Goal: Check status

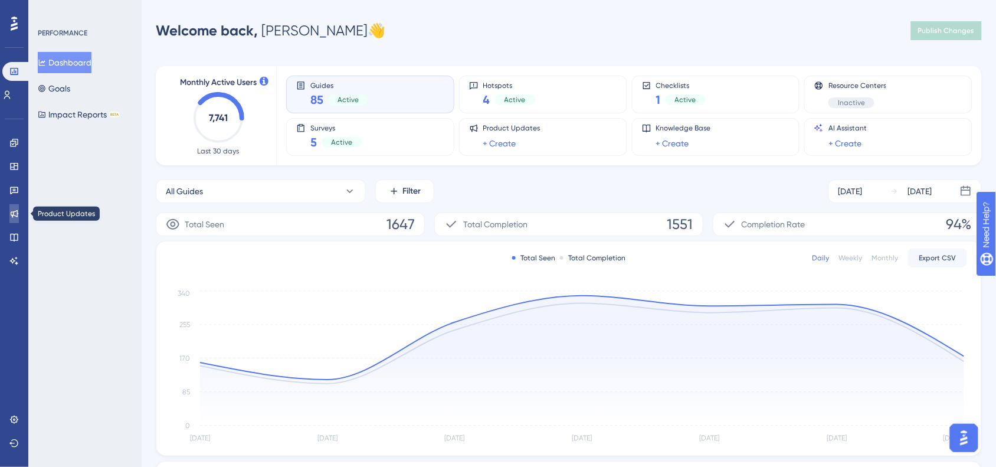
click at [9, 218] on link at bounding box center [13, 213] width 9 height 19
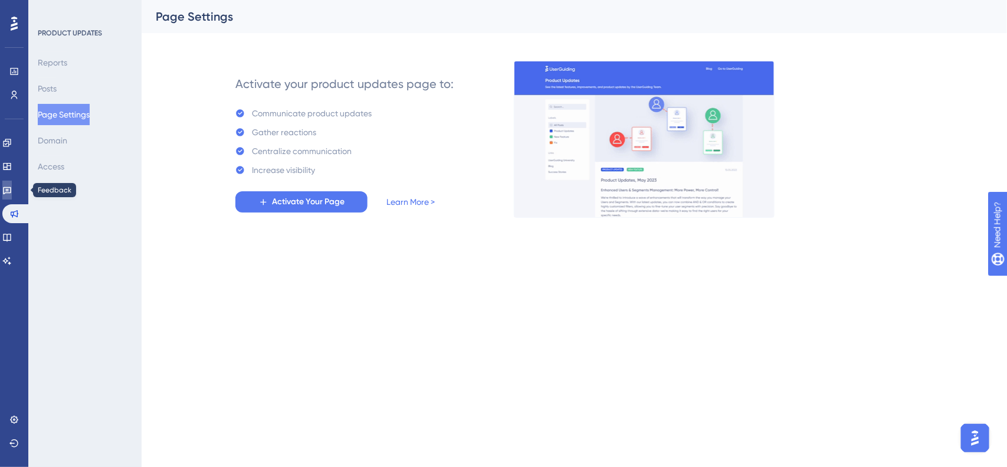
click at [12, 188] on icon at bounding box center [6, 189] width 9 height 9
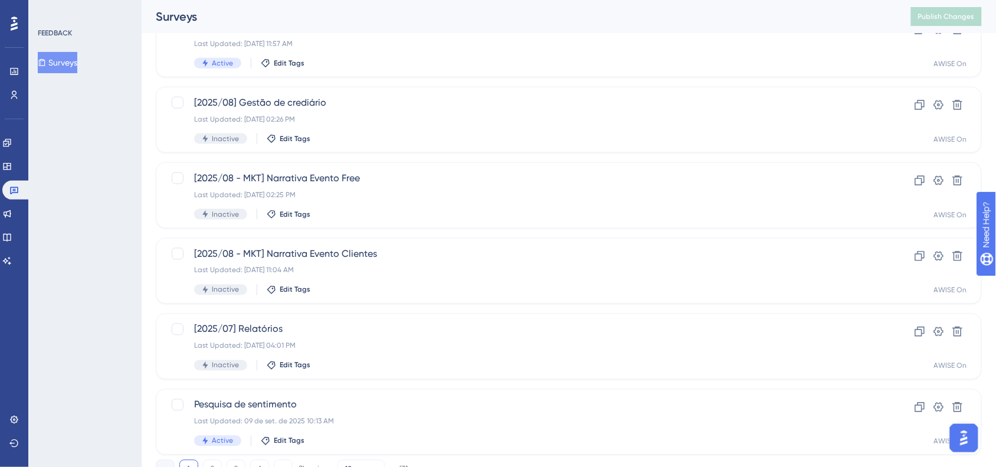
scroll to position [448, 0]
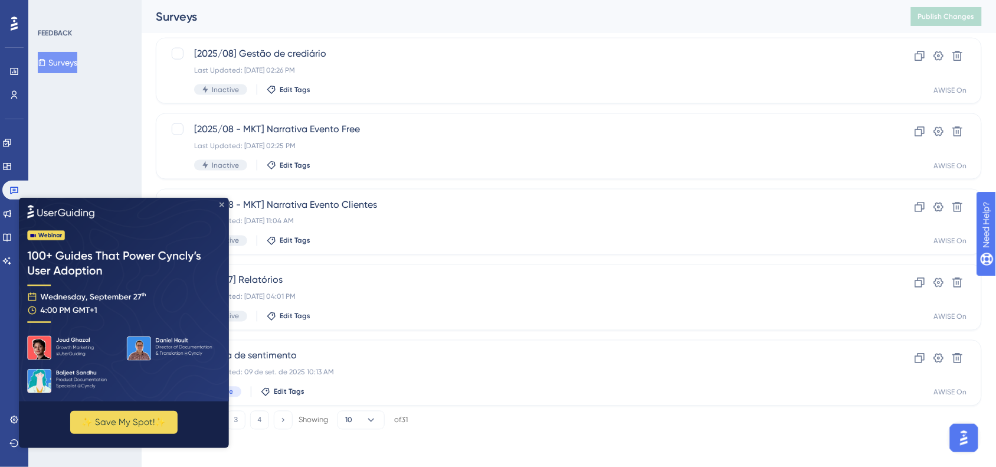
click at [221, 203] on icon "Close Preview" at bounding box center [221, 204] width 5 height 5
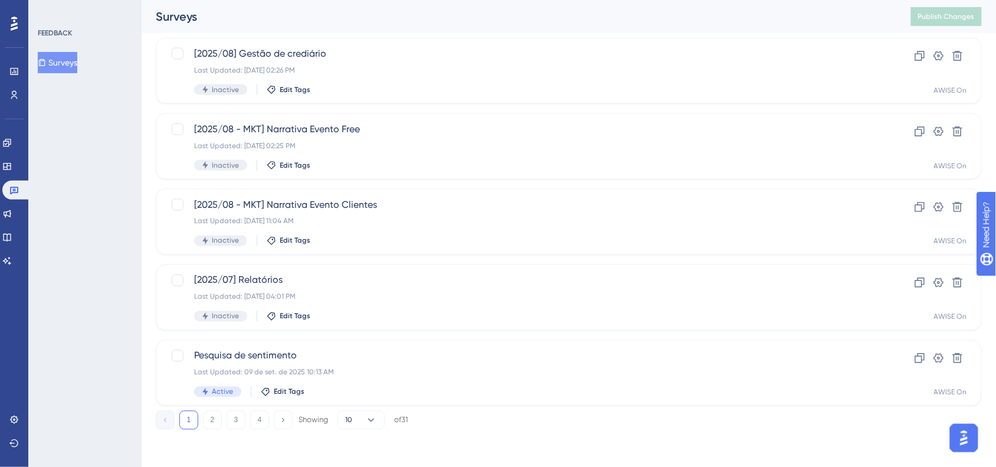
scroll to position [0, 0]
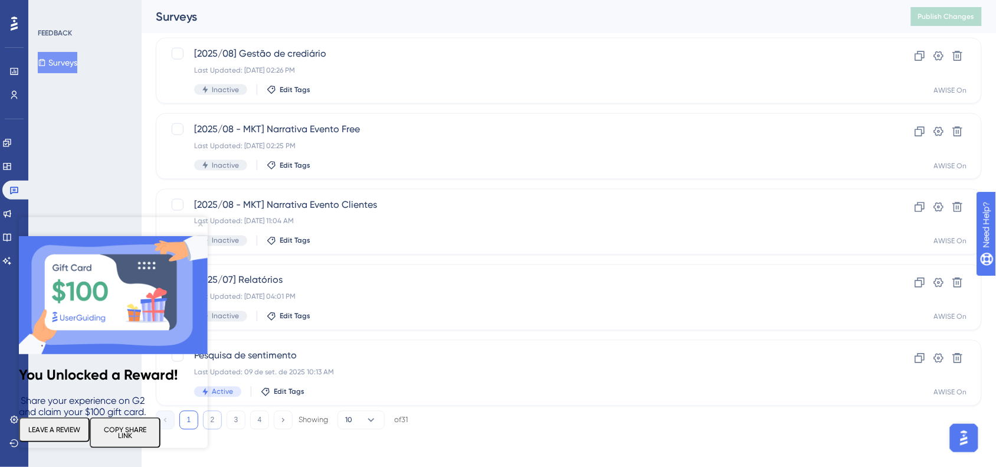
click at [211, 426] on button "2" at bounding box center [212, 420] width 19 height 19
click at [201, 222] on icon "Close Preview" at bounding box center [200, 224] width 5 height 5
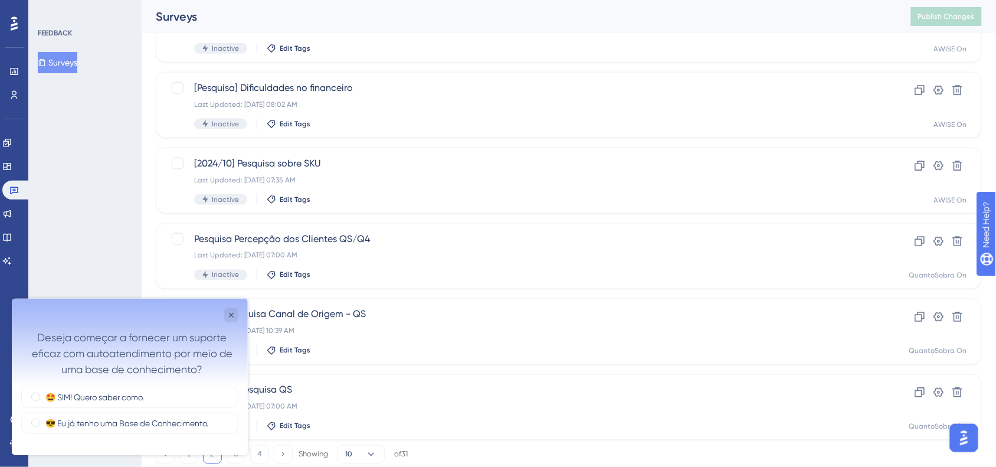
scroll to position [415, 0]
click at [234, 317] on icon "Close survey" at bounding box center [230, 314] width 9 height 9
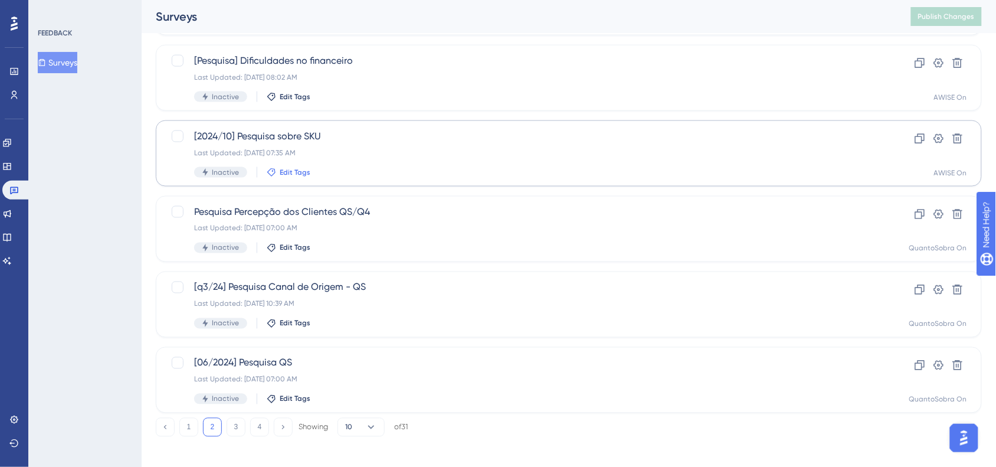
scroll to position [448, 0]
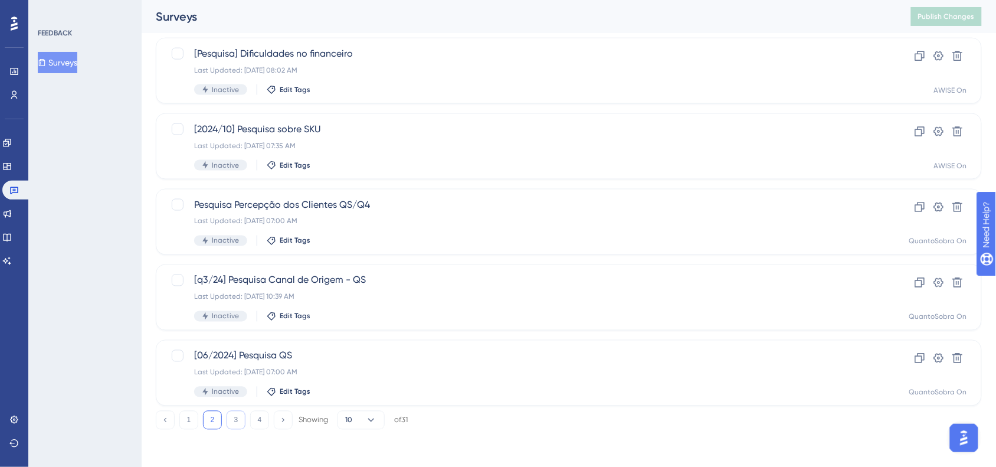
click at [234, 422] on button "3" at bounding box center [236, 420] width 19 height 19
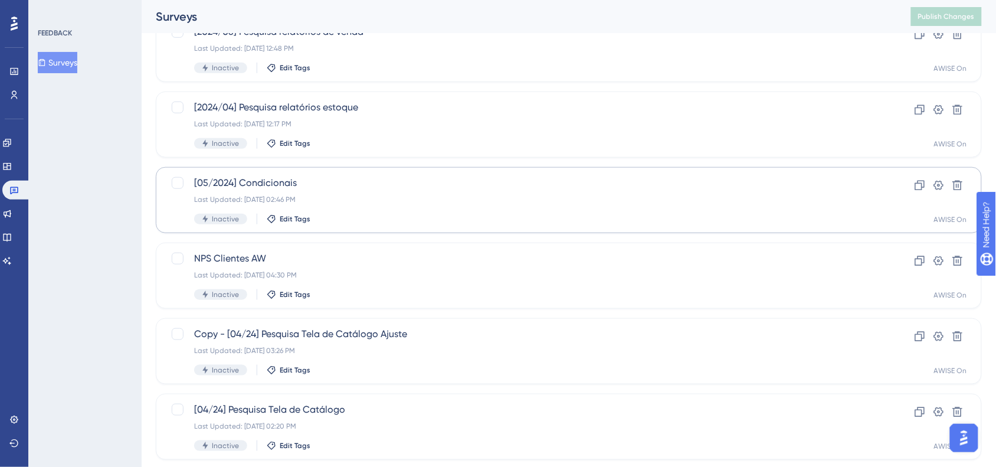
scroll to position [170, 0]
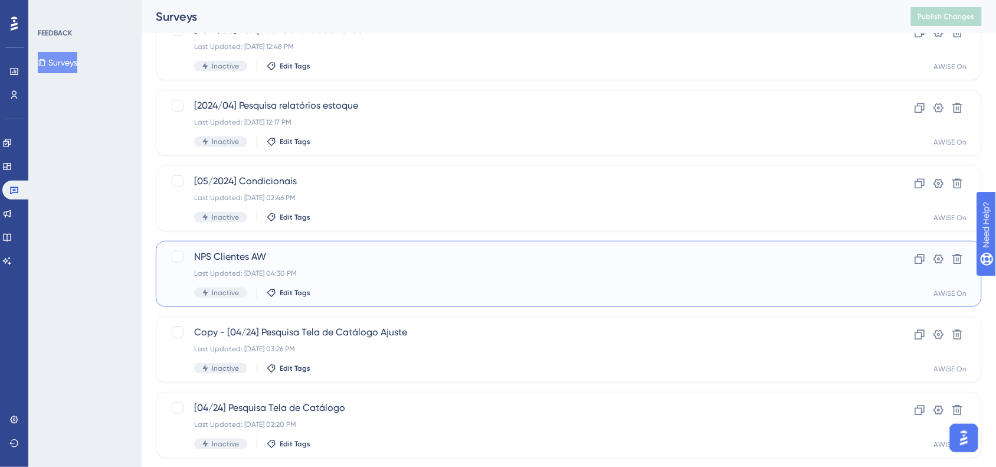
click at [288, 250] on span "NPS Clientes AW" at bounding box center [521, 257] width 655 height 14
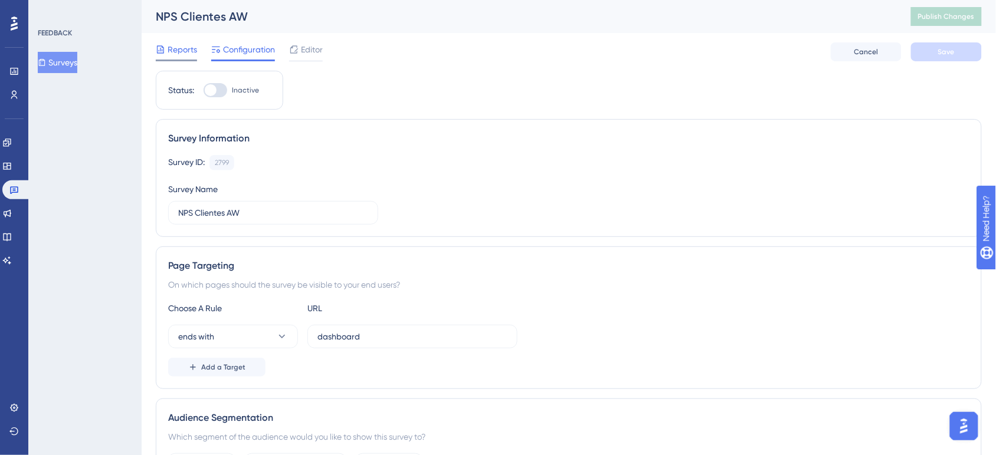
click at [185, 48] on span "Reports" at bounding box center [182, 49] width 29 height 14
